Goal: Use online tool/utility: Utilize a website feature to perform a specific function

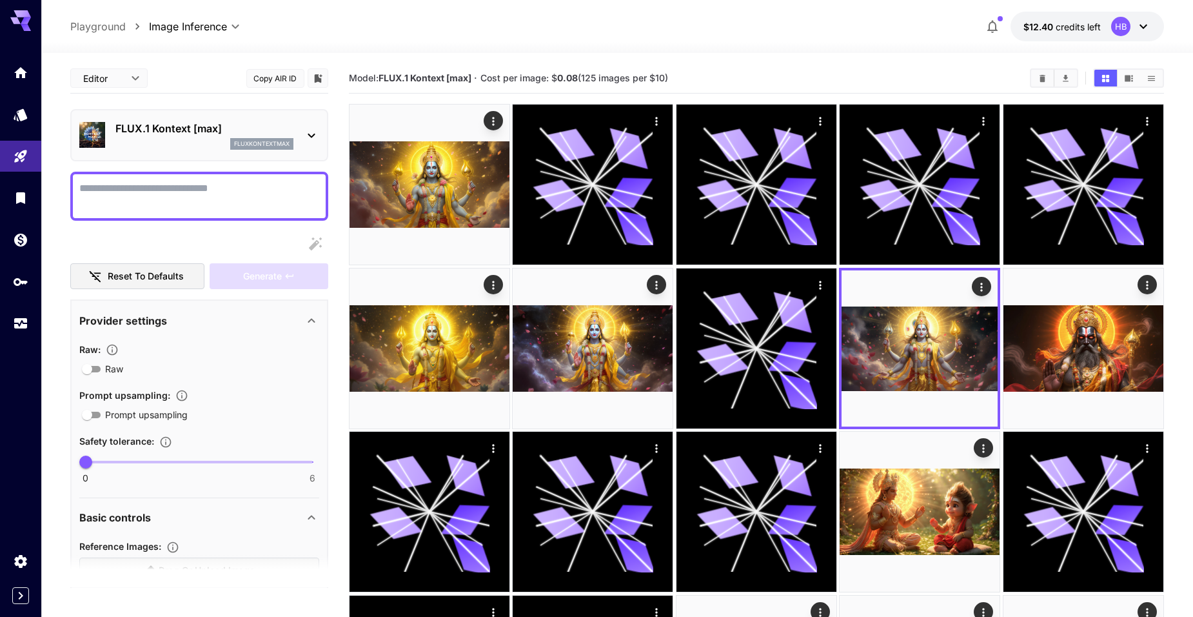
click at [187, 184] on textarea "Raw" at bounding box center [199, 196] width 240 height 31
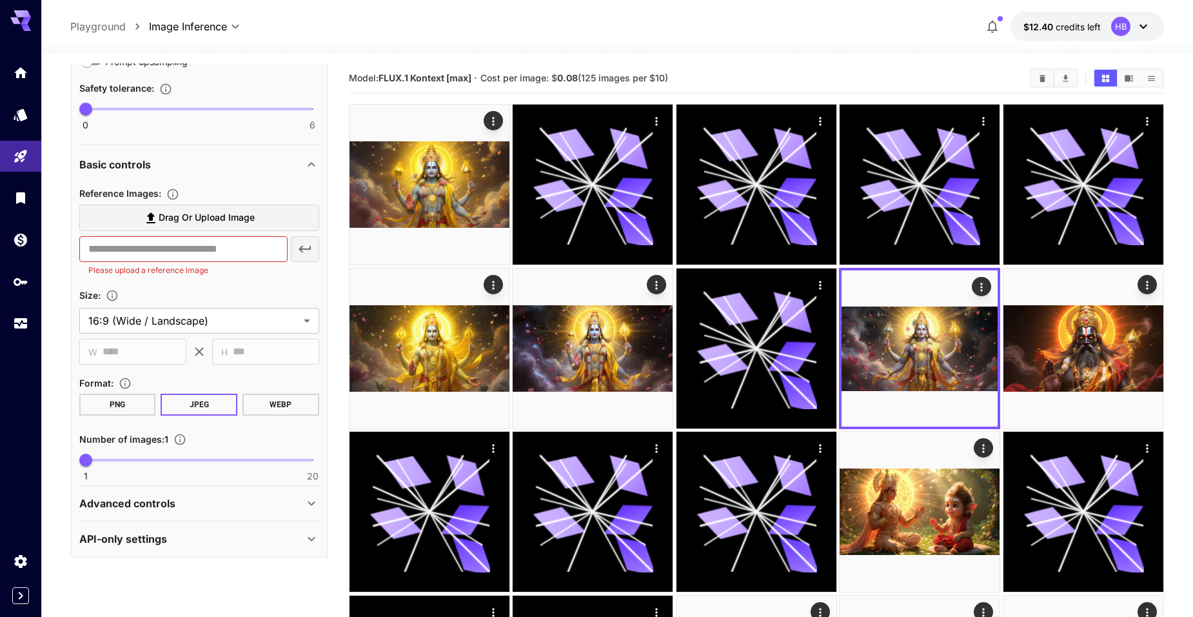
scroll to position [494, 0]
type textarea "**********"
click at [227, 212] on span "Drag or upload image" at bounding box center [207, 216] width 96 height 16
click at [0, 0] on input "Drag or upload image" at bounding box center [0, 0] width 0 height 0
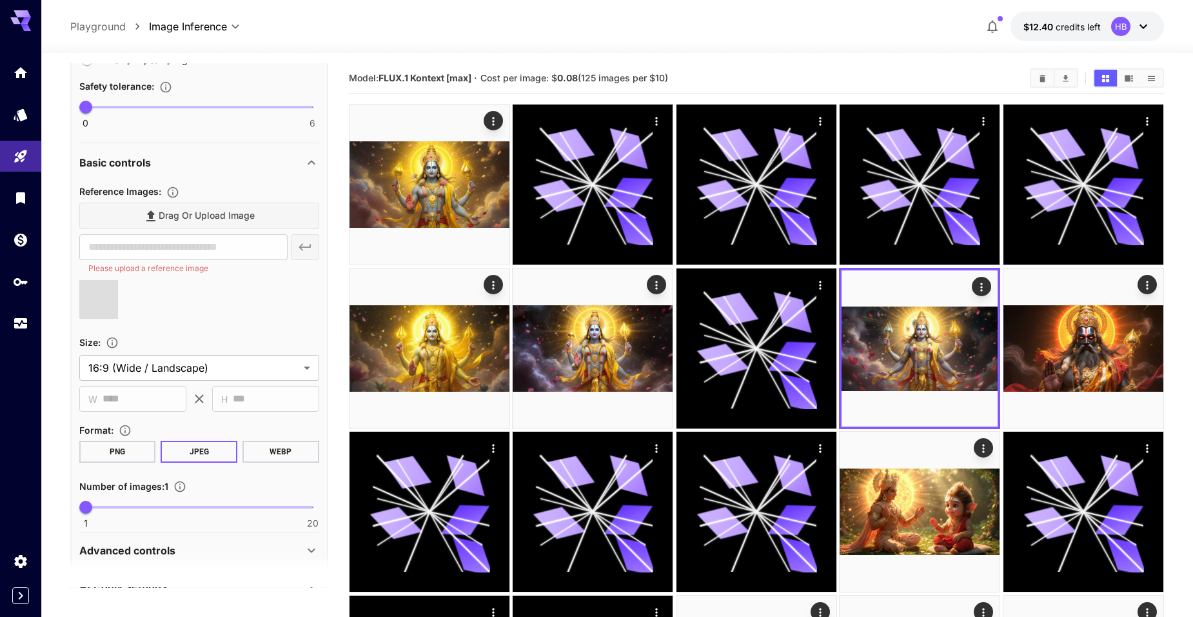
type input "**********"
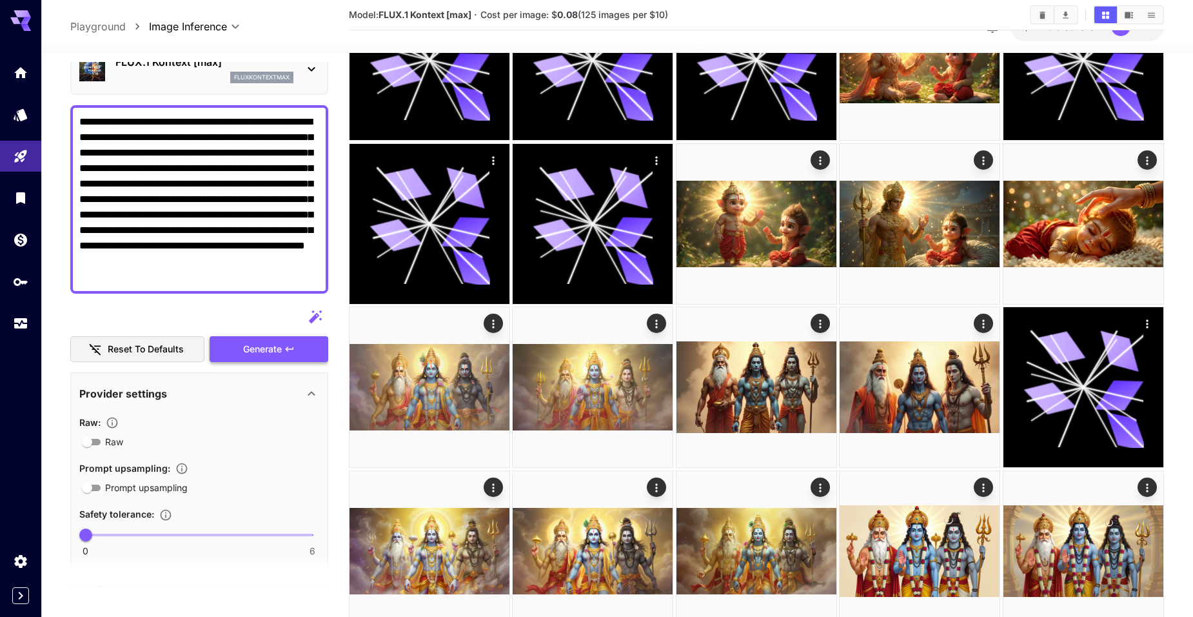
scroll to position [0, 0]
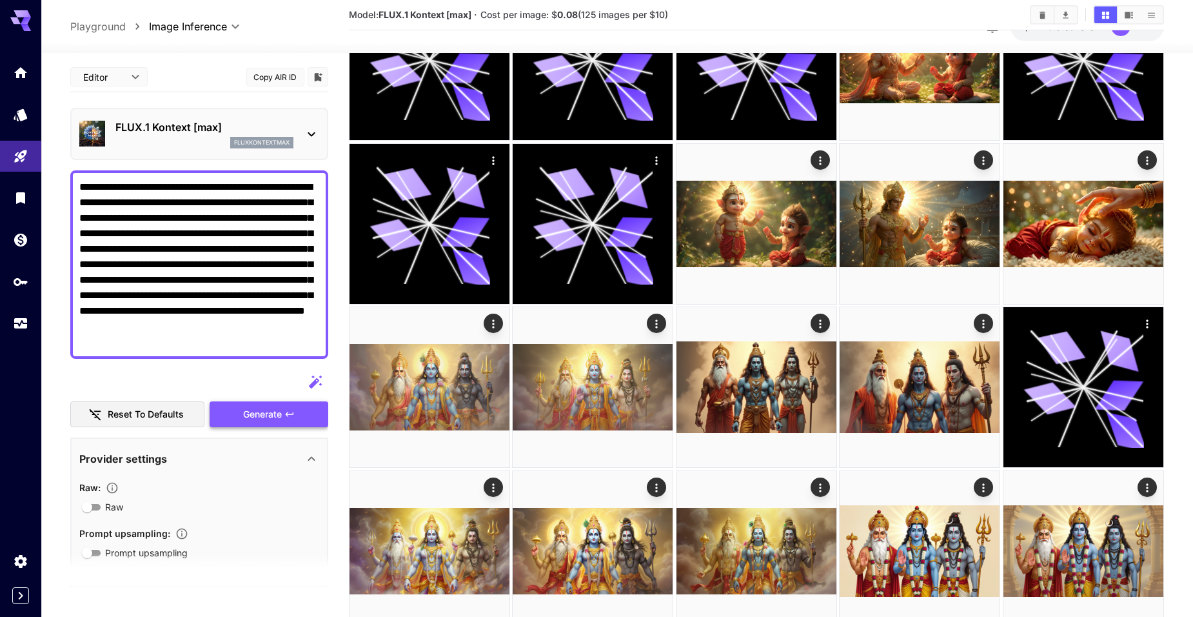
click at [263, 416] on span "Generate" at bounding box center [262, 414] width 39 height 16
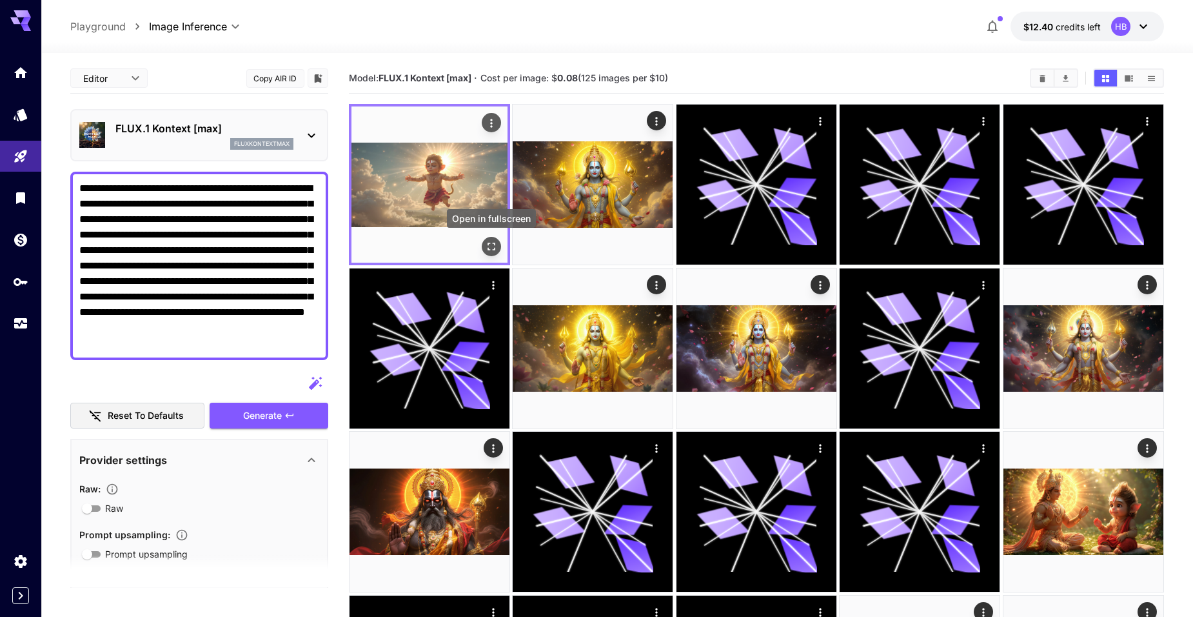
click at [493, 243] on icon "Open in fullscreen" at bounding box center [491, 246] width 13 height 13
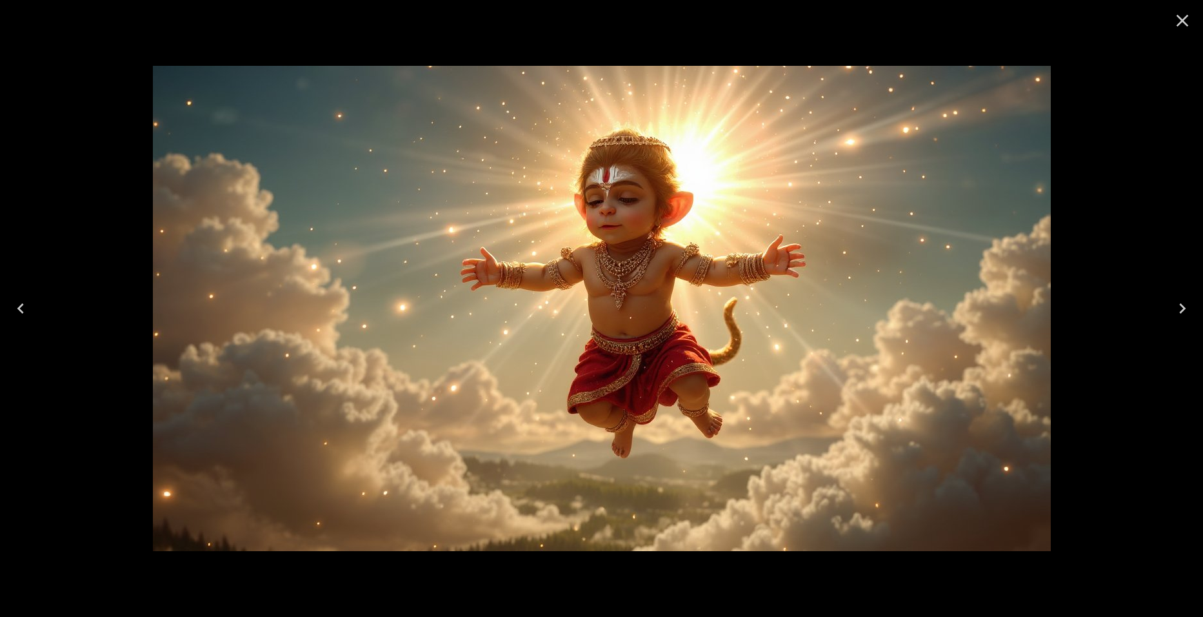
click at [1182, 21] on icon "Close" at bounding box center [1182, 21] width 12 height 12
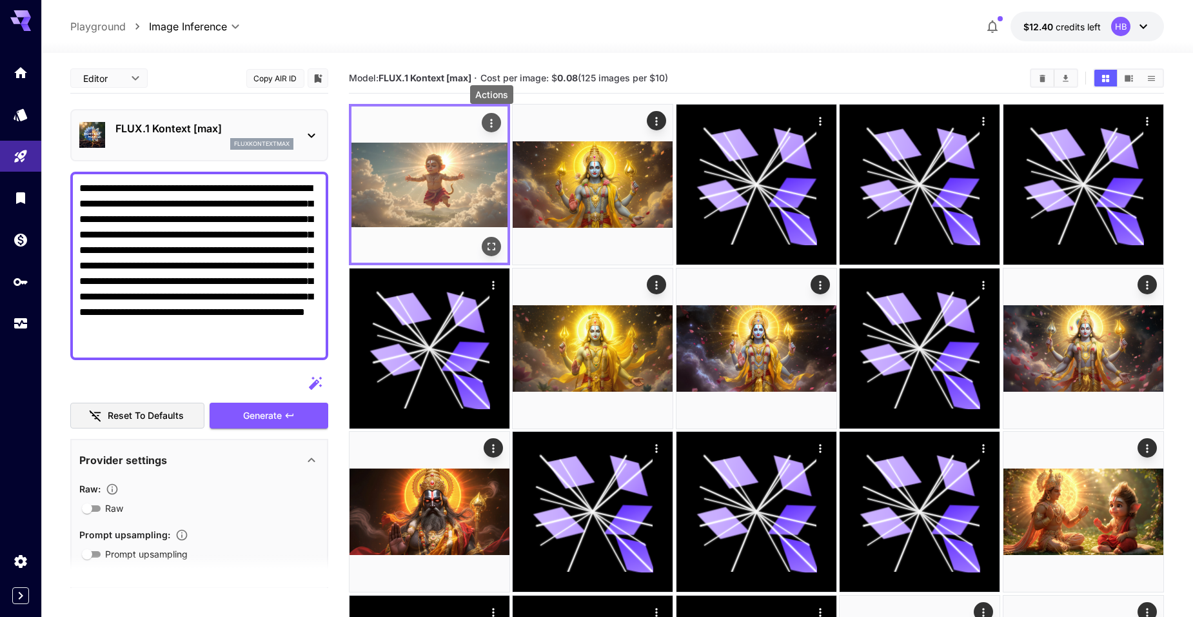
click at [489, 117] on icon "Actions" at bounding box center [491, 123] width 13 height 13
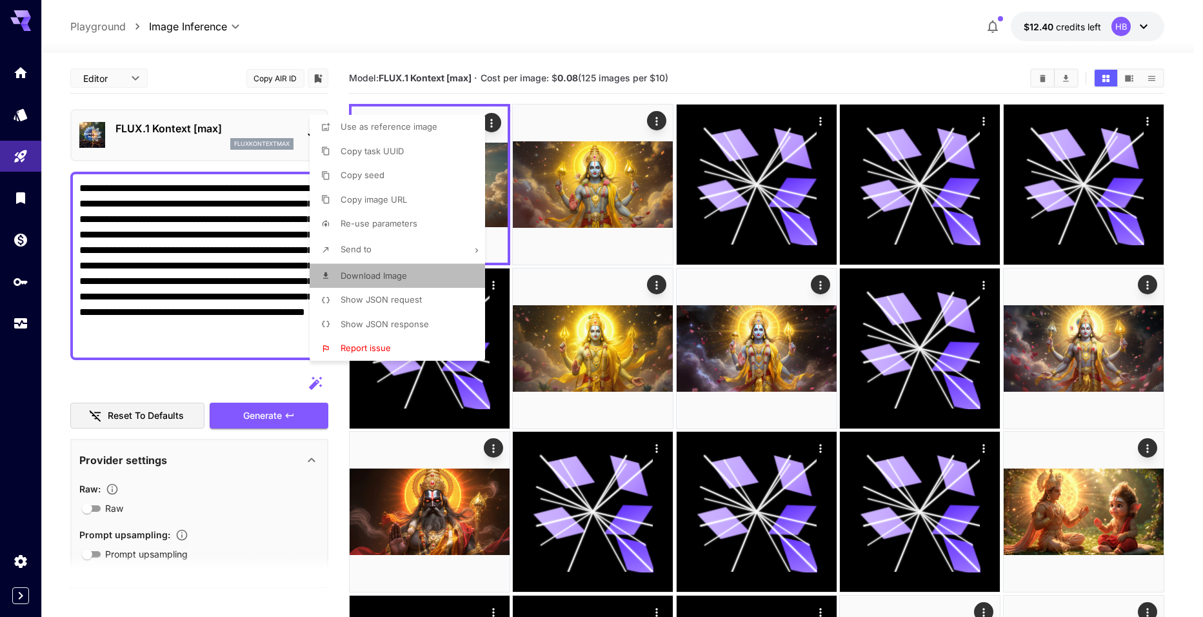
click at [379, 273] on span "Download Image" at bounding box center [373, 275] width 66 height 10
click at [226, 322] on div at bounding box center [601, 308] width 1203 height 617
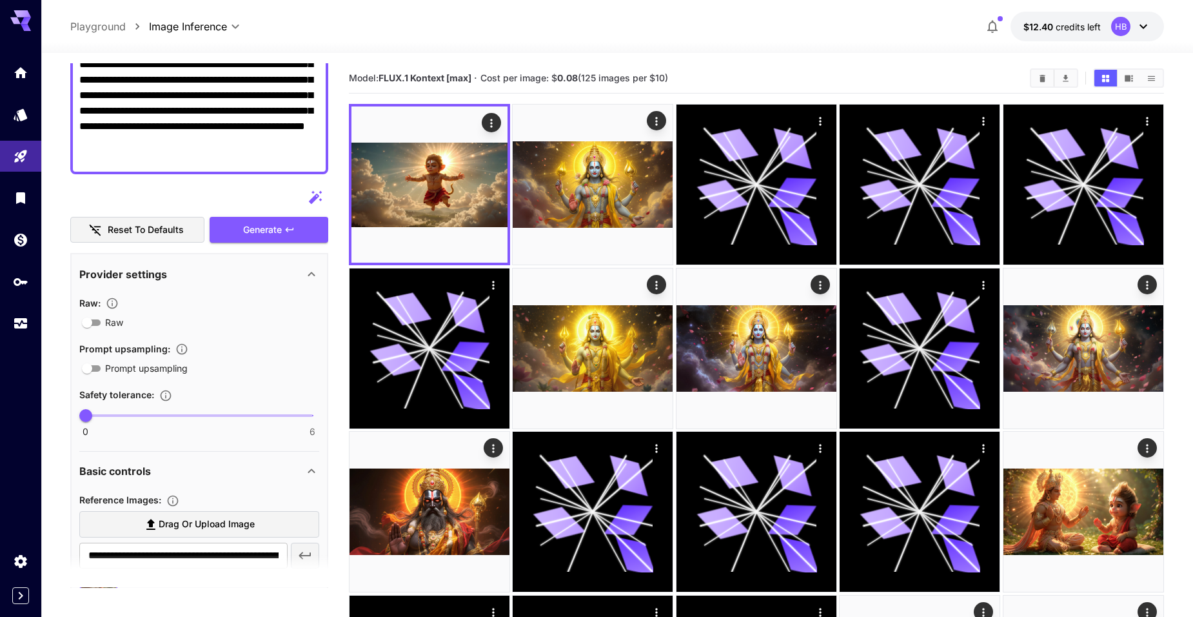
scroll to position [258, 0]
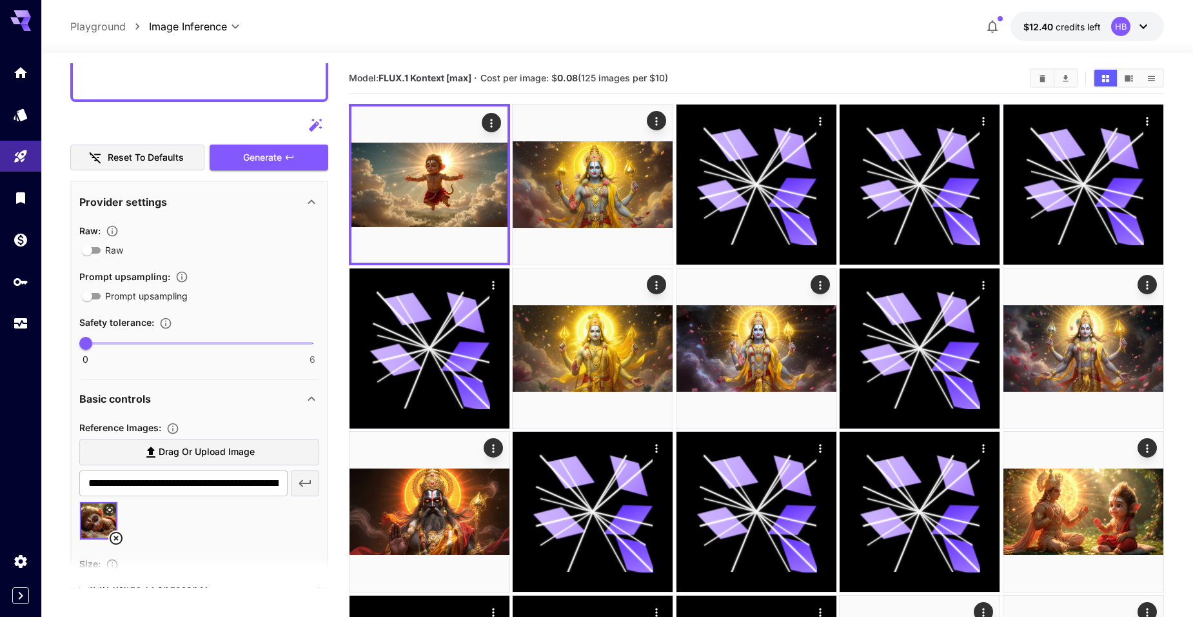
click at [113, 537] on icon at bounding box center [115, 537] width 15 height 15
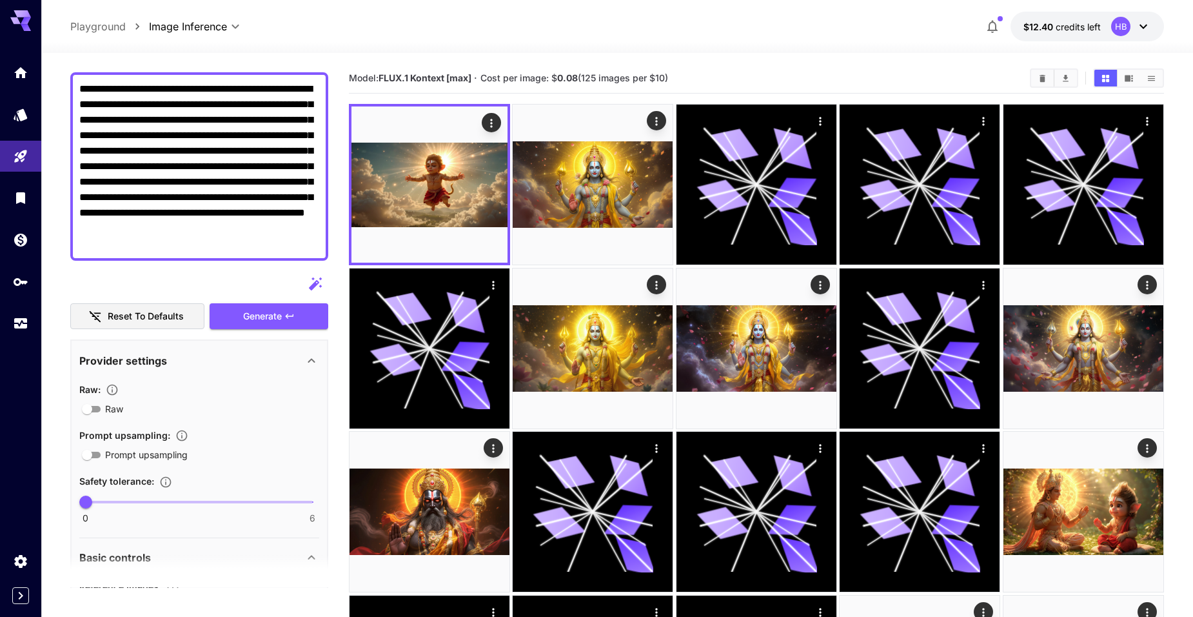
scroll to position [0, 0]
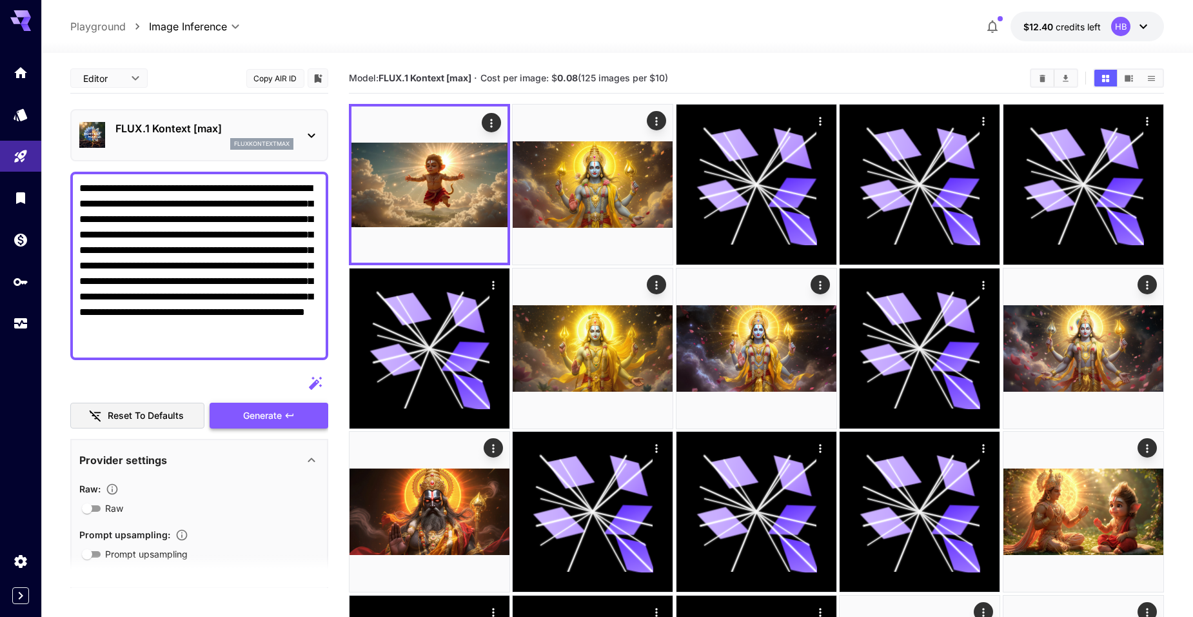
click at [248, 413] on span "Generate" at bounding box center [262, 416] width 39 height 16
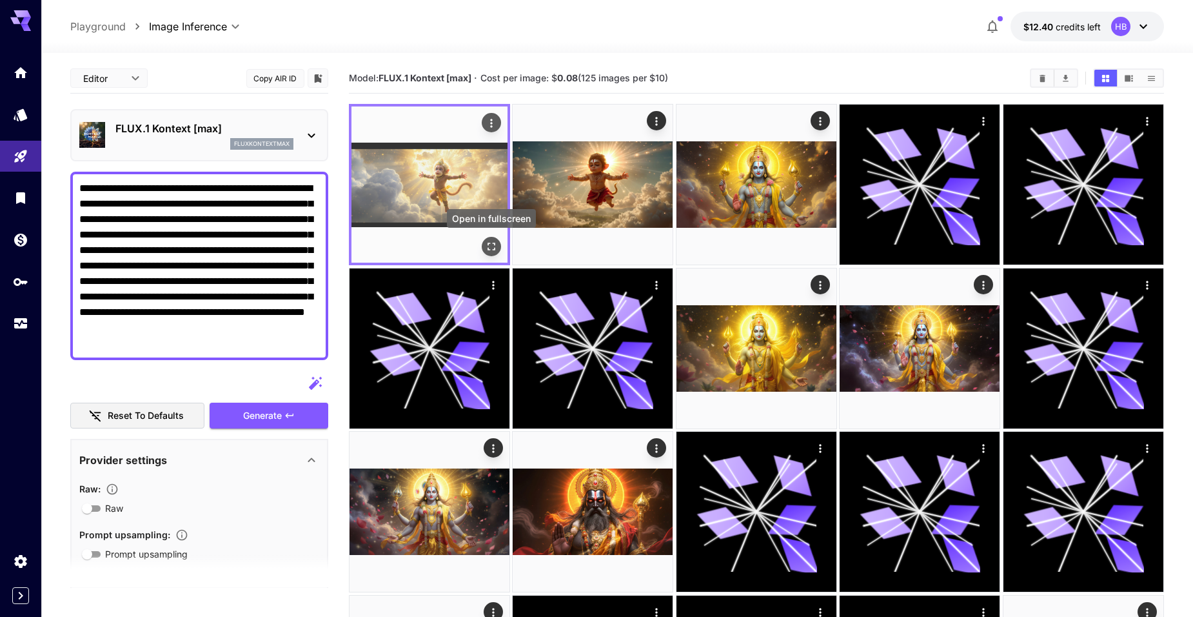
click at [490, 244] on icon "Open in fullscreen" at bounding box center [492, 247] width 8 height 8
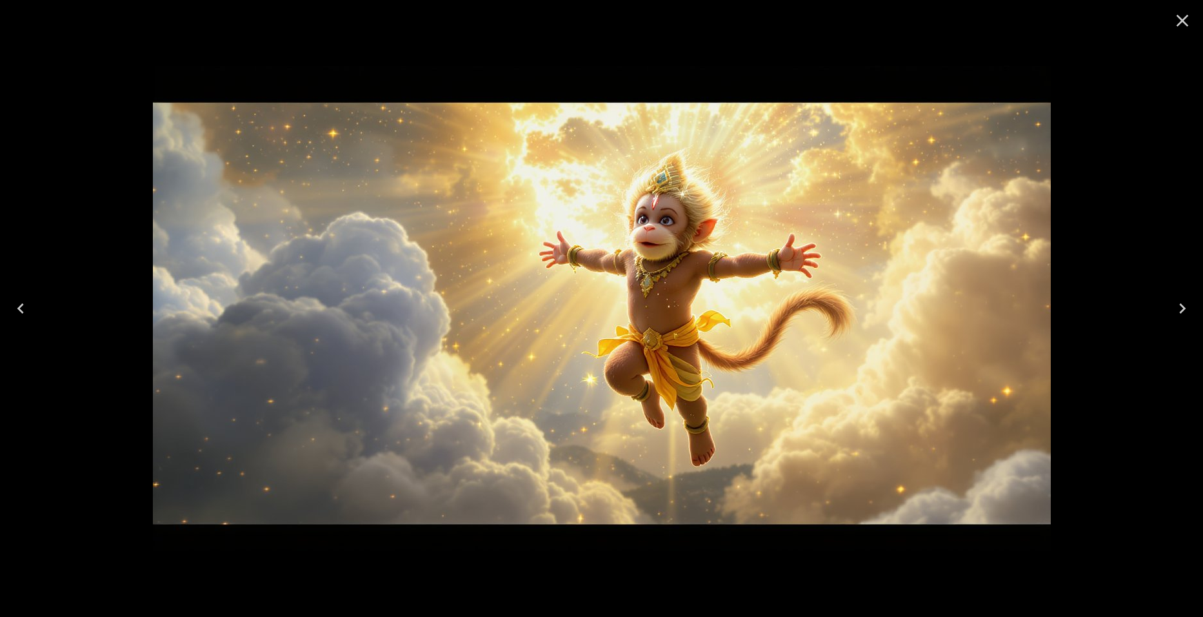
click at [1183, 25] on icon "Close" at bounding box center [1182, 20] width 21 height 21
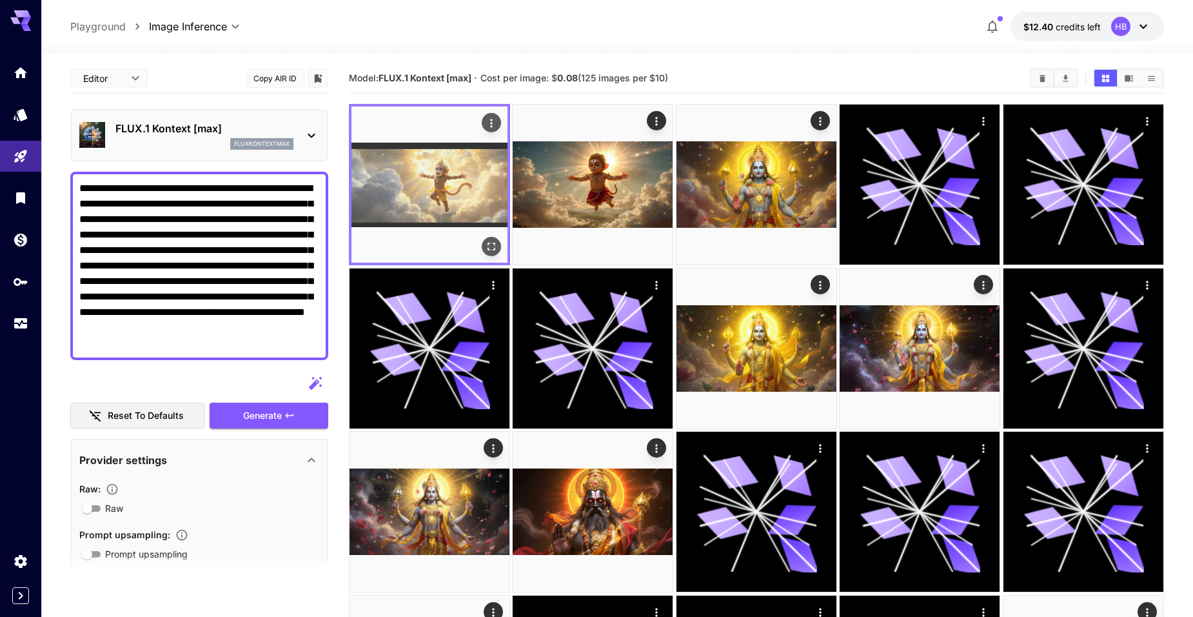
click at [431, 180] on img at bounding box center [429, 184] width 156 height 156
click at [487, 244] on icon "Open in fullscreen" at bounding box center [491, 246] width 13 height 13
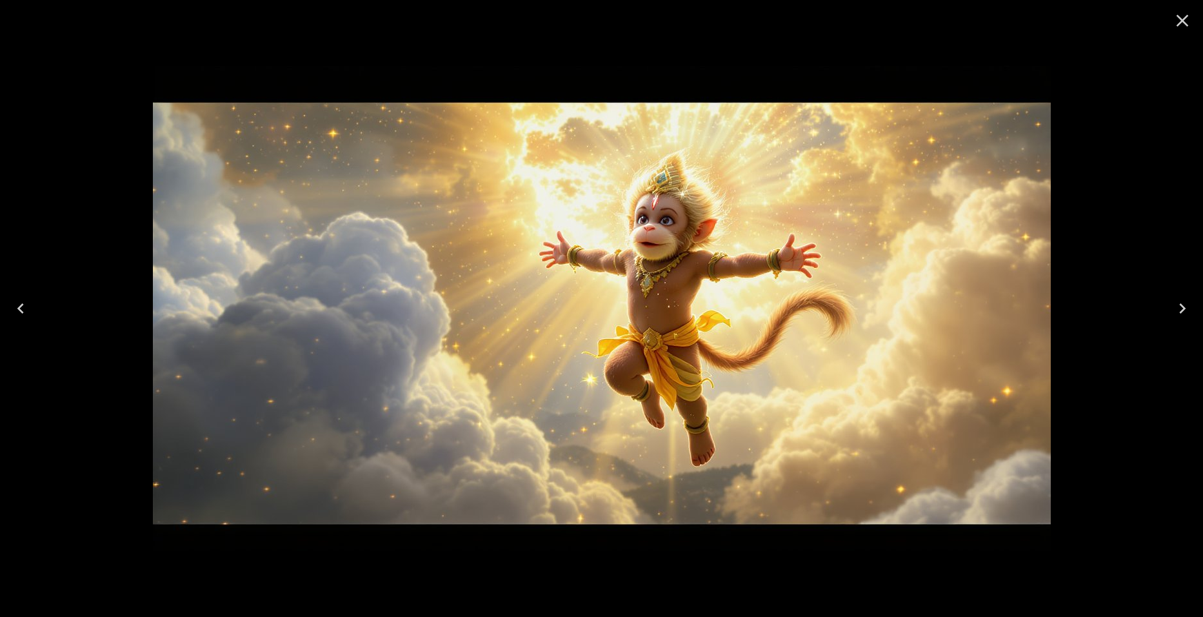
click at [1183, 25] on icon "Close" at bounding box center [1182, 20] width 21 height 21
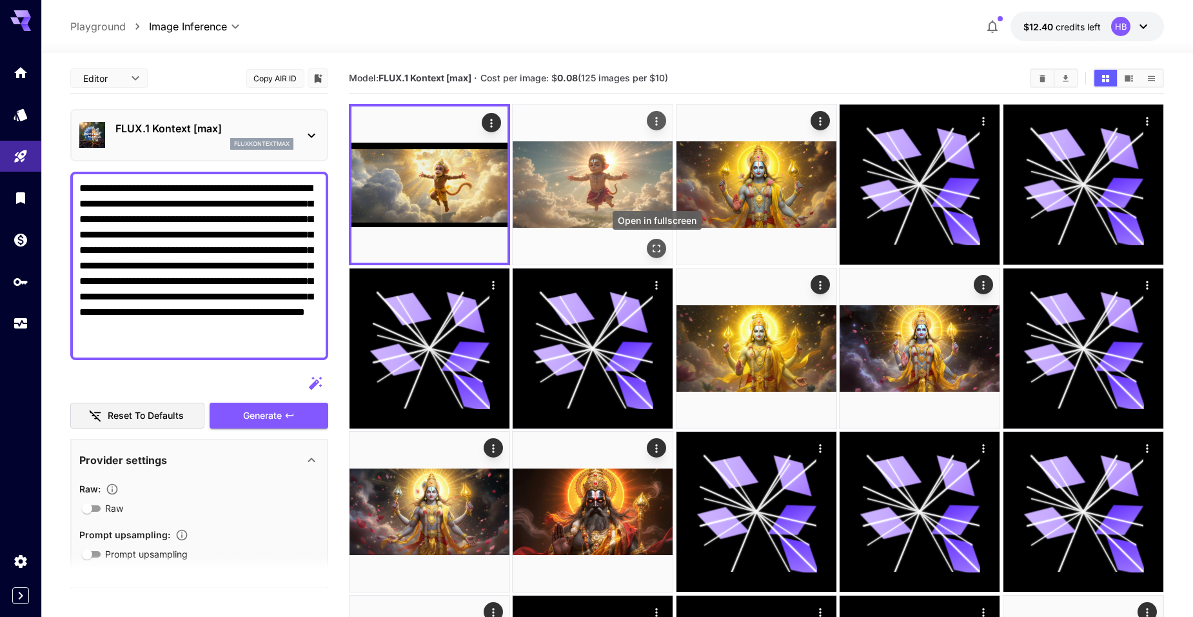
click at [655, 246] on icon "Open in fullscreen" at bounding box center [657, 249] width 8 height 8
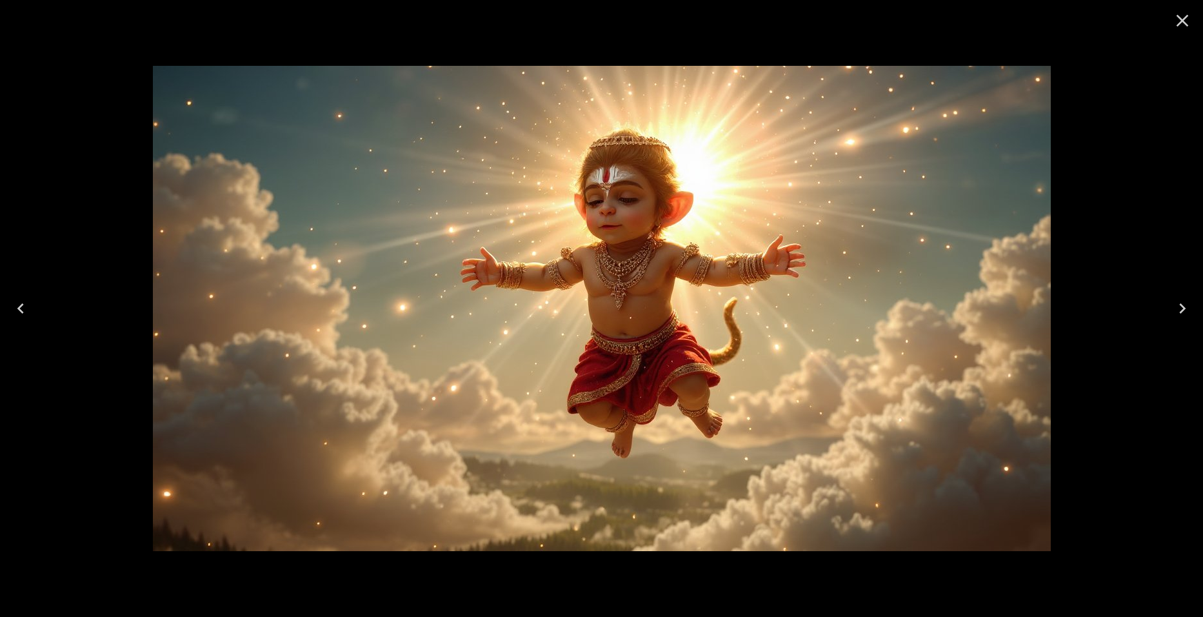
click at [1183, 21] on icon "Close" at bounding box center [1182, 21] width 12 height 12
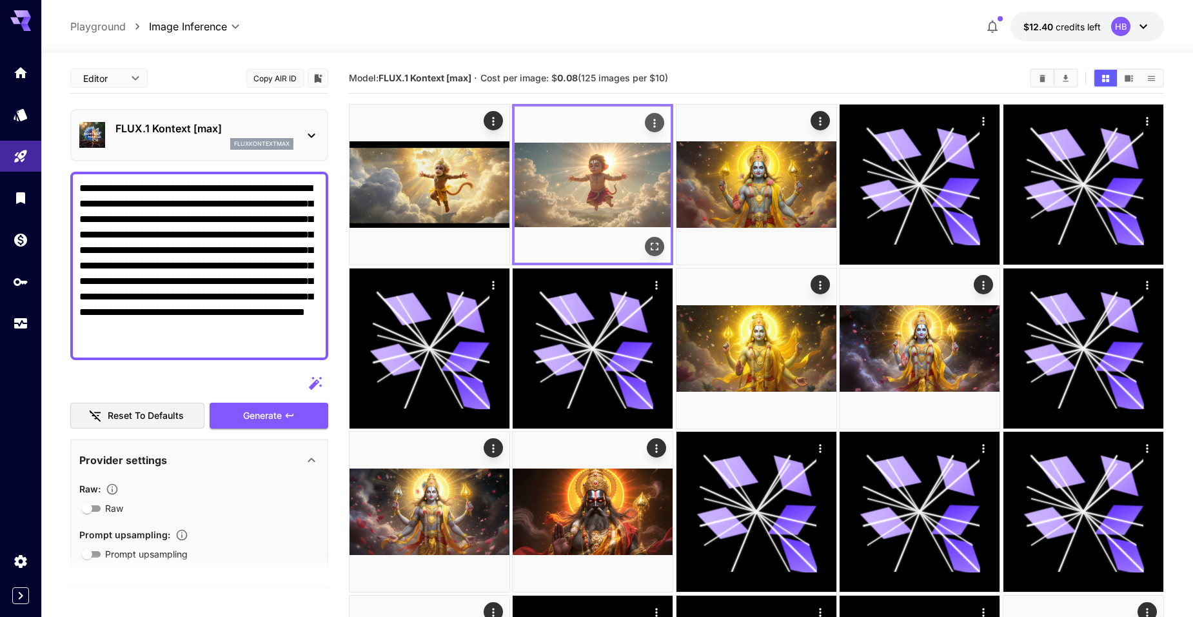
click at [602, 194] on img at bounding box center [593, 184] width 156 height 156
click at [658, 242] on icon "Open in fullscreen" at bounding box center [655, 246] width 13 height 13
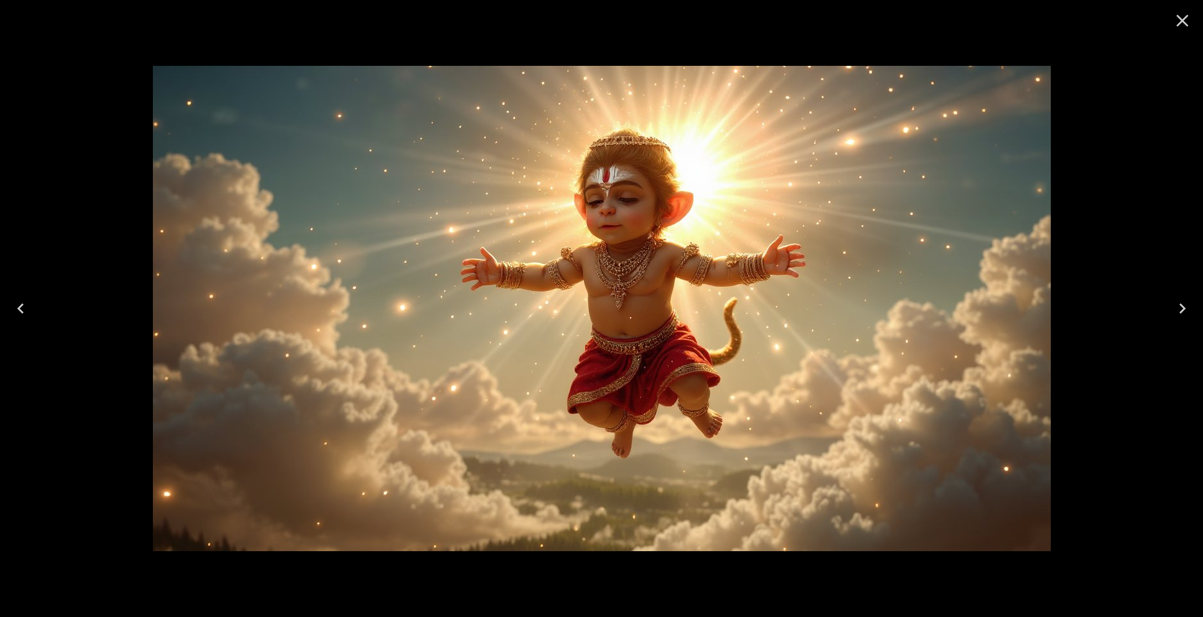
click at [1179, 25] on icon "Close" at bounding box center [1182, 20] width 21 height 21
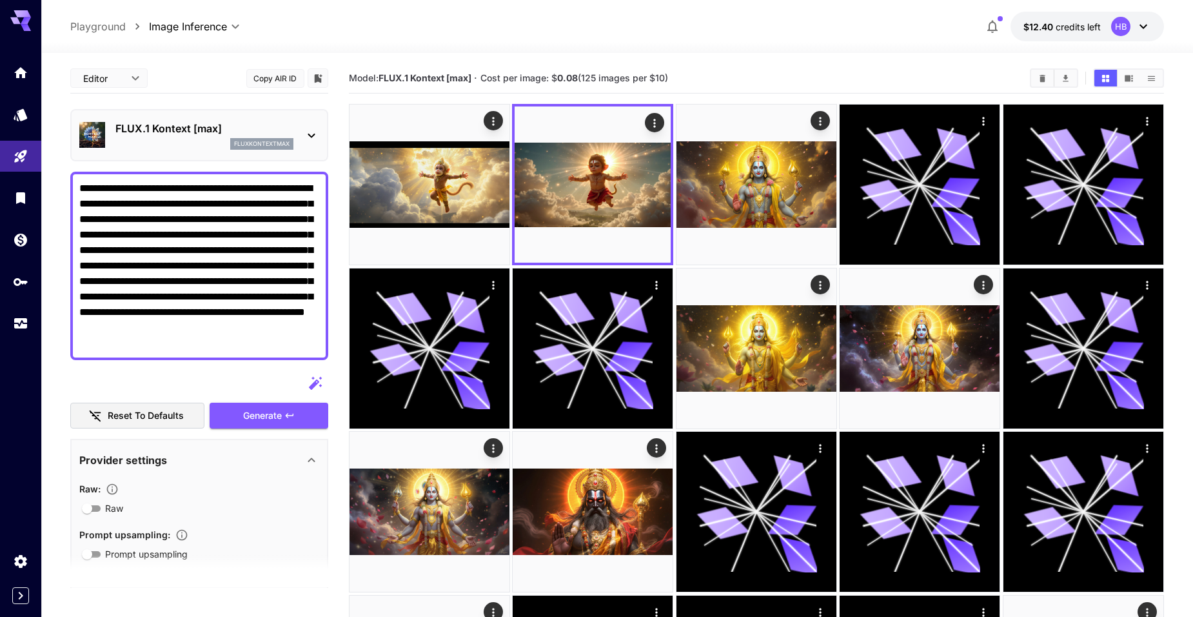
click at [261, 324] on textarea "**********" at bounding box center [199, 266] width 240 height 170
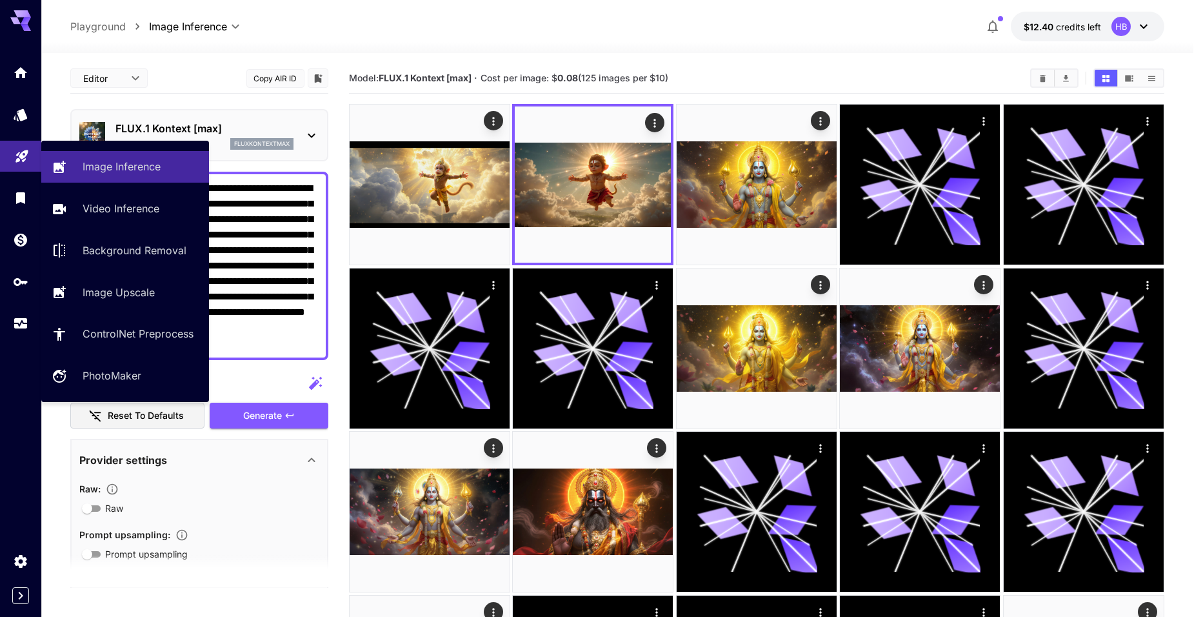
drag, startPoint x: 239, startPoint y: 342, endPoint x: 22, endPoint y: 148, distance: 291.4
